Goal: Information Seeking & Learning: Check status

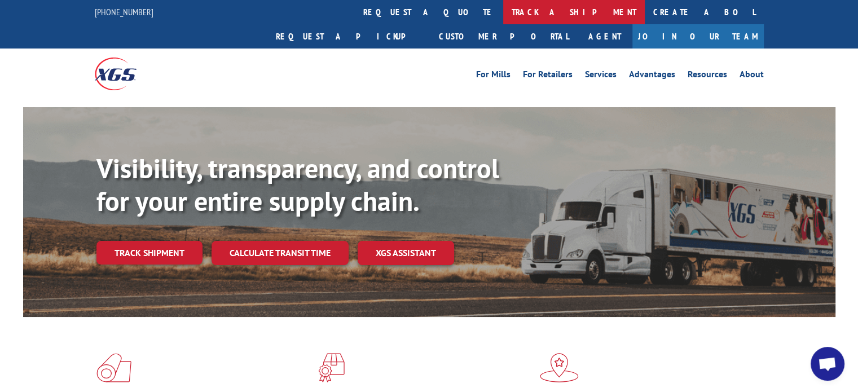
click at [503, 11] on link "track a shipment" at bounding box center [574, 12] width 142 height 24
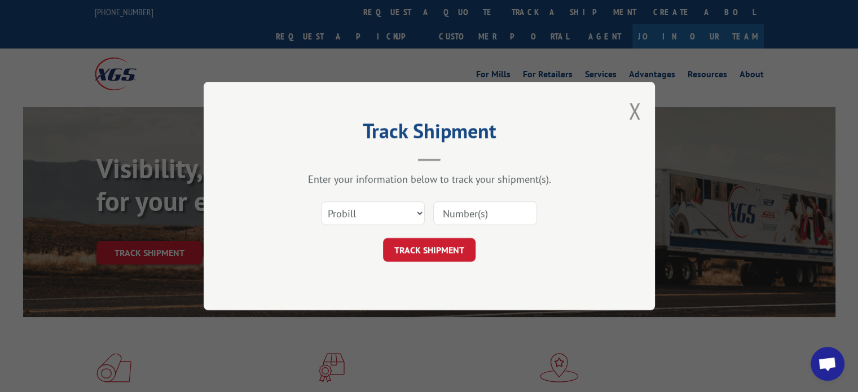
click at [497, 215] on input at bounding box center [485, 213] width 104 height 24
paste input "17665107"
click at [497, 215] on input "17665107" at bounding box center [485, 213] width 104 height 24
type input "17665107"
click at [450, 247] on button "TRACK SHIPMENT" at bounding box center [429, 250] width 93 height 24
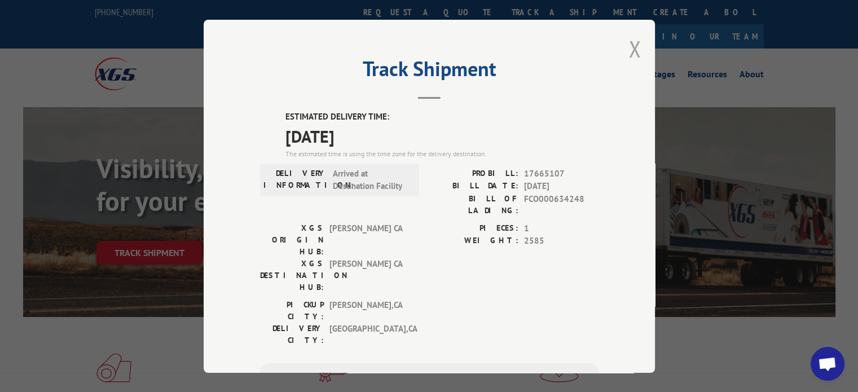
click at [632, 49] on button "Close modal" at bounding box center [634, 49] width 12 height 30
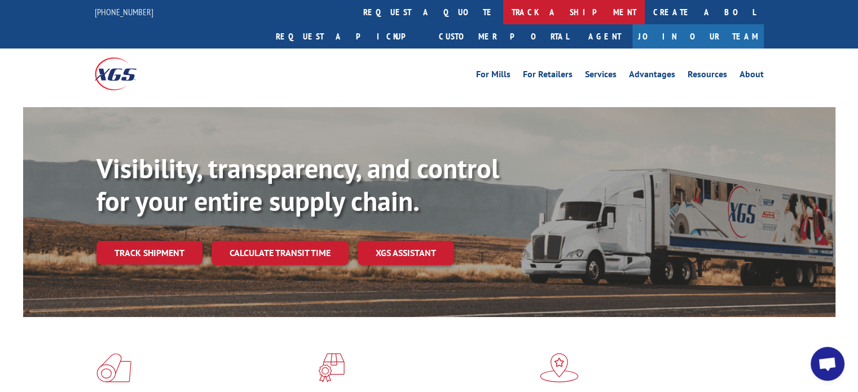
click at [503, 16] on link "track a shipment" at bounding box center [574, 12] width 142 height 24
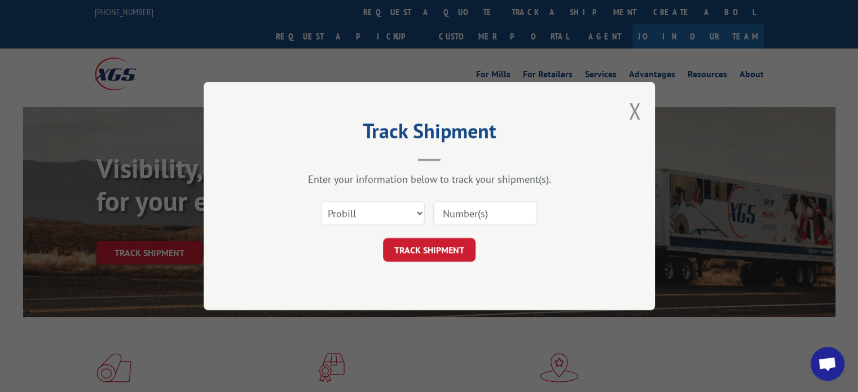
click at [465, 213] on input at bounding box center [485, 213] width 104 height 24
paste input "17665107"
type input "17665107"
click at [432, 254] on button "TRACK SHIPMENT" at bounding box center [429, 250] width 93 height 24
